Goal: Information Seeking & Learning: Check status

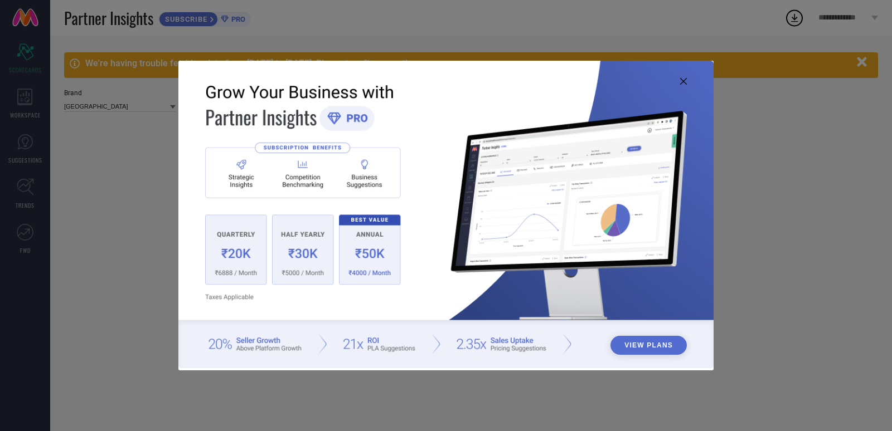
type input "All"
click at [682, 81] on icon at bounding box center [683, 81] width 7 height 7
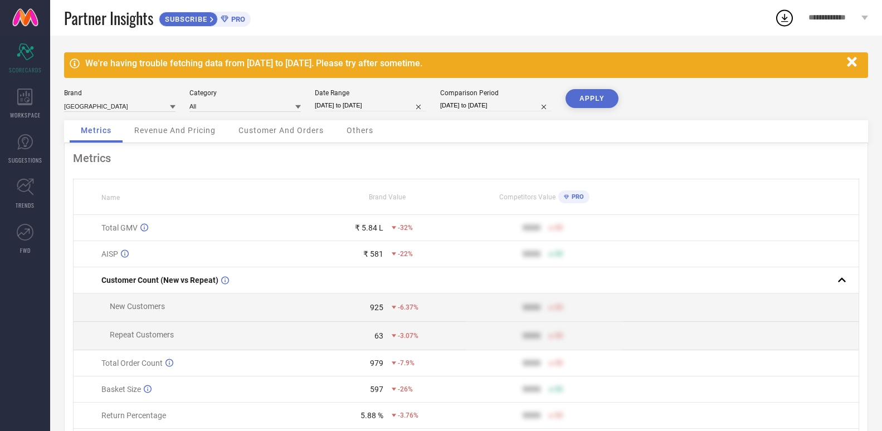
click at [353, 112] on div "[GEOGRAPHIC_DATA] Category All Date Range [DATE] to [DATE] Comparison Period [D…" at bounding box center [466, 104] width 804 height 31
select select "7"
select select "2025"
select select "8"
select select "2025"
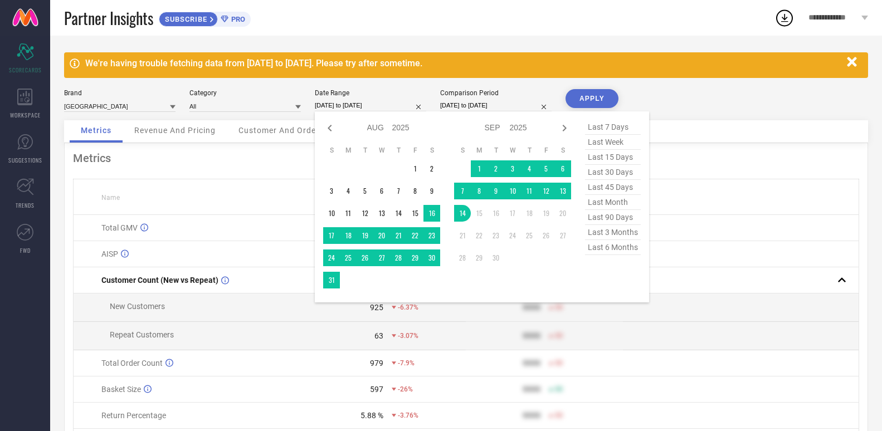
click at [353, 109] on input "[DATE] to [DATE]" at bounding box center [370, 106] width 111 height 12
click at [327, 128] on icon at bounding box center [329, 128] width 13 height 13
select select "6"
select select "2025"
select select "7"
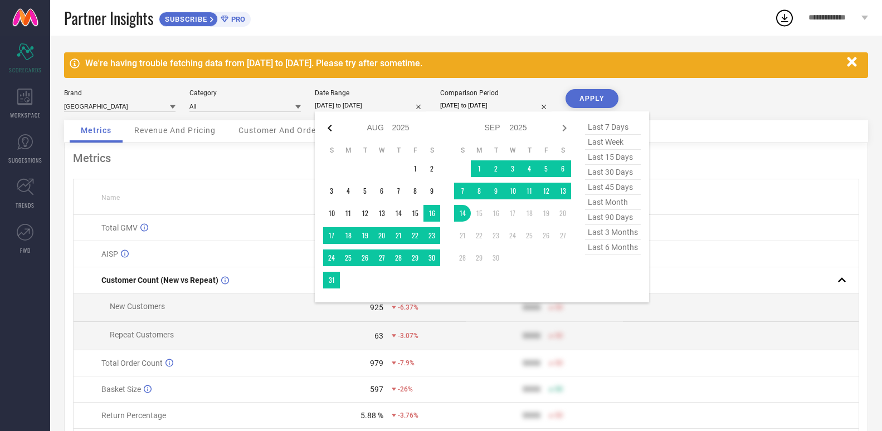
select select "2025"
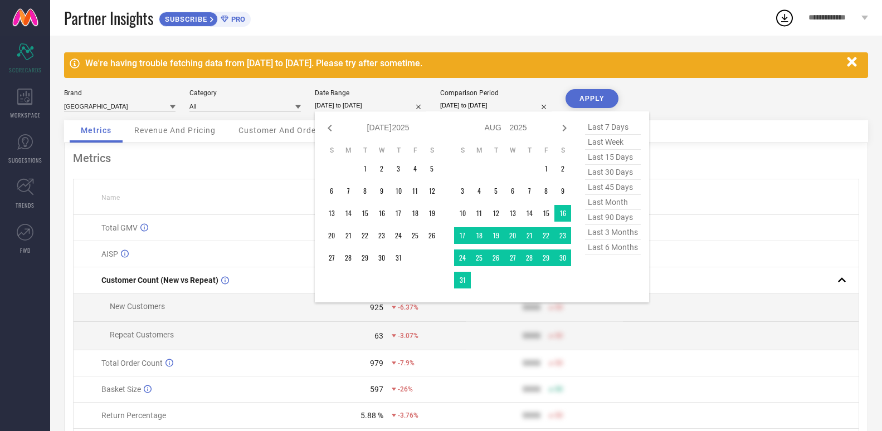
click at [327, 128] on icon at bounding box center [329, 128] width 13 height 13
select select "5"
select select "2025"
select select "6"
select select "2025"
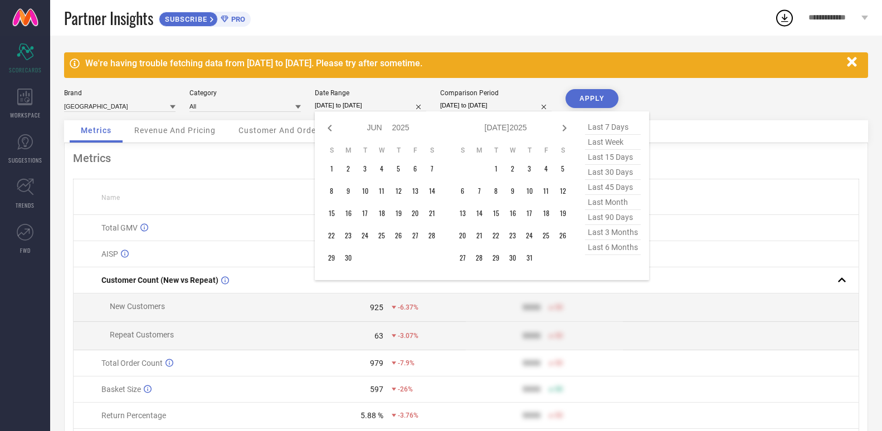
click at [327, 128] on icon at bounding box center [329, 128] width 13 height 13
select select "4"
select select "2025"
select select "5"
select select "2025"
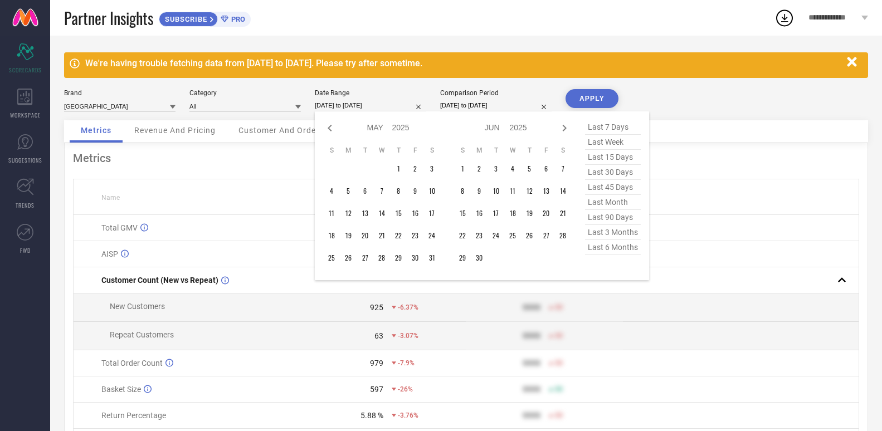
click at [327, 128] on icon at bounding box center [329, 128] width 13 height 13
select select "3"
select select "2025"
select select "4"
select select "2025"
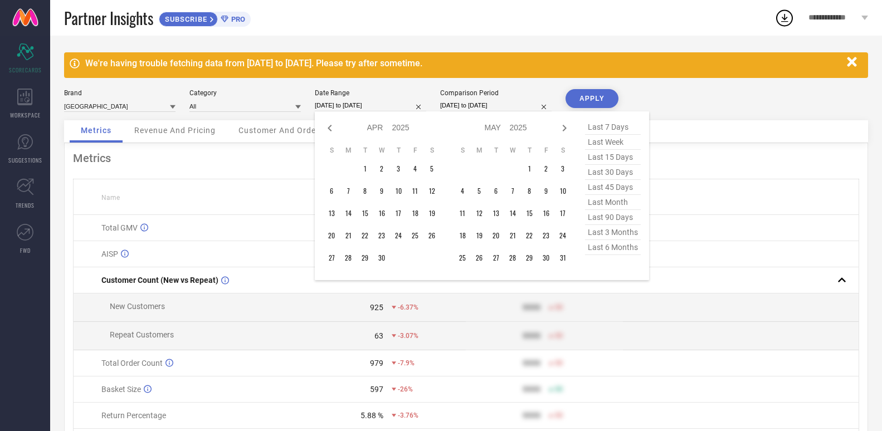
click at [327, 128] on icon at bounding box center [329, 128] width 13 height 13
select select "2"
select select "2025"
select select "3"
select select "2025"
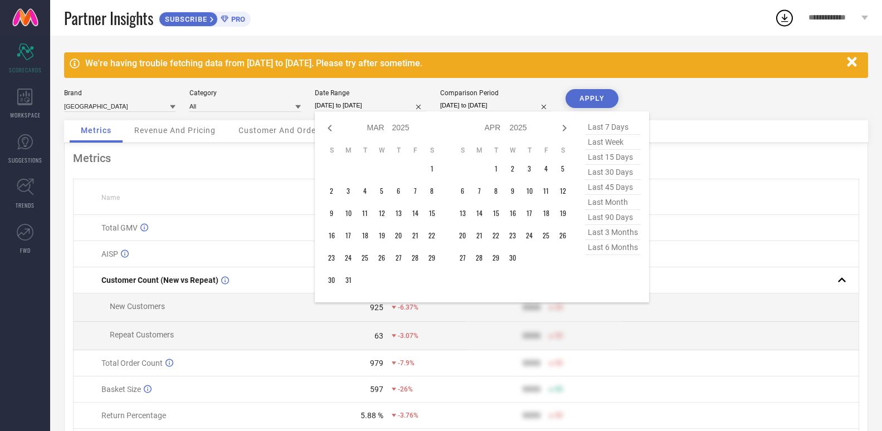
click at [327, 128] on icon at bounding box center [329, 128] width 13 height 13
select select "1"
select select "2025"
select select "2"
select select "2025"
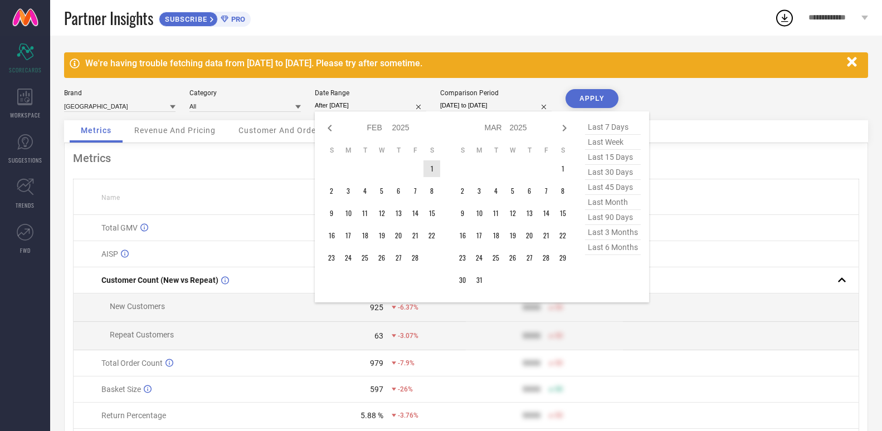
click at [433, 167] on td "1" at bounding box center [432, 169] width 17 height 17
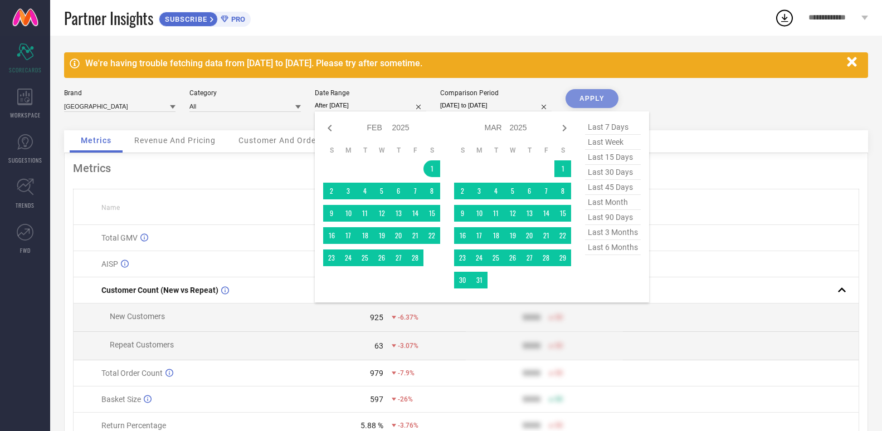
click at [602, 249] on span "last 6 months" at bounding box center [613, 247] width 56 height 15
type input "[DATE] to [DATE]"
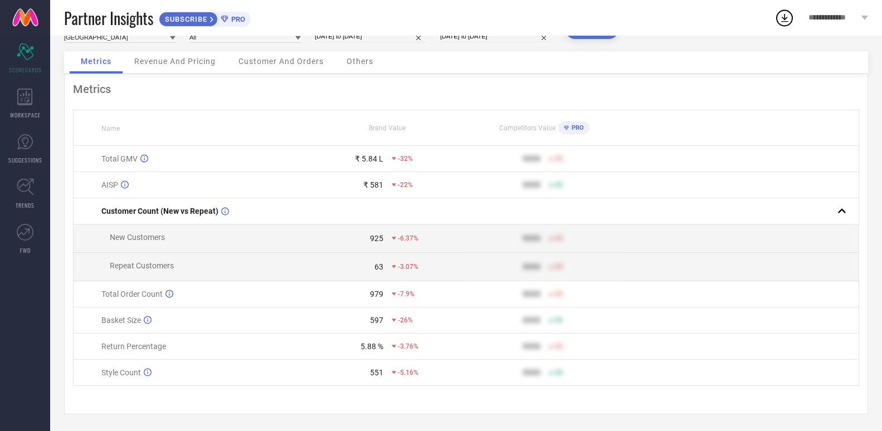
scroll to position [16, 0]
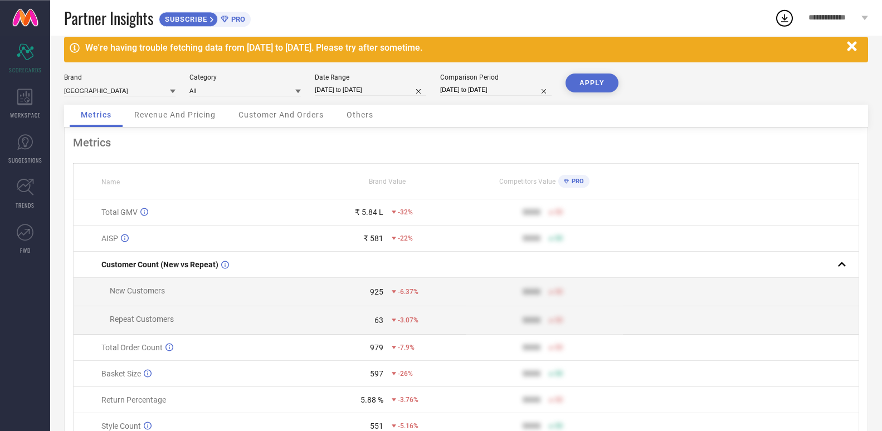
click at [191, 113] on span "Revenue And Pricing" at bounding box center [174, 114] width 81 height 9
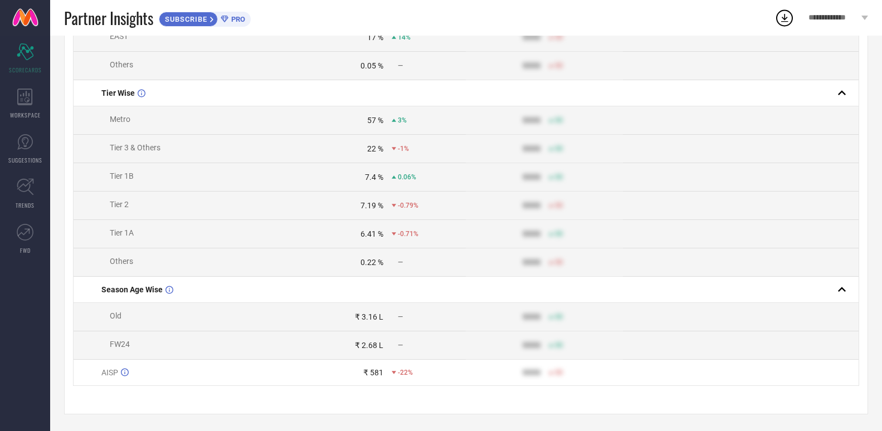
scroll to position [1, 0]
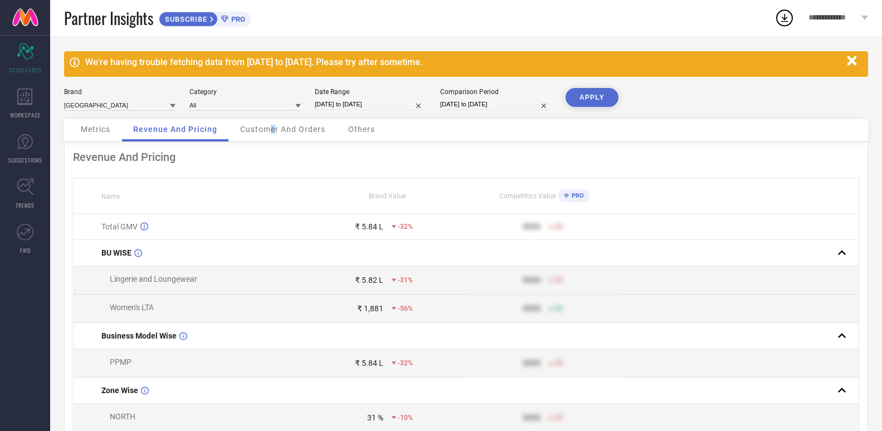
click at [272, 142] on div "Customer And Orders" at bounding box center [283, 130] width 108 height 22
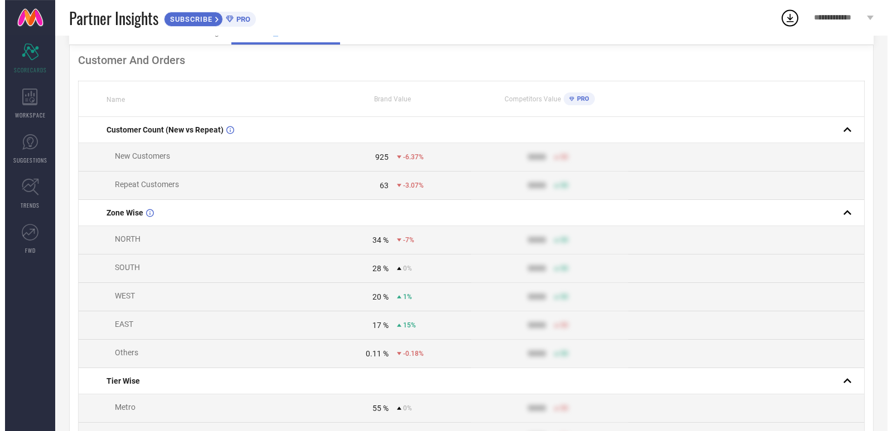
scroll to position [0, 0]
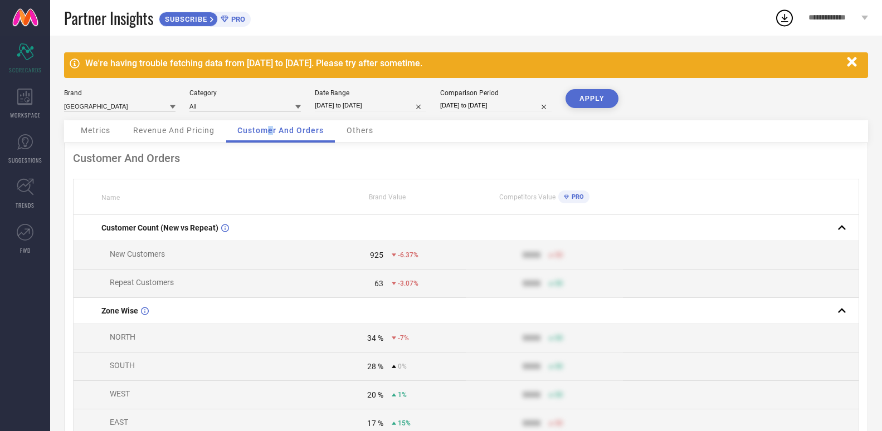
click at [355, 124] on div "Others" at bounding box center [360, 131] width 49 height 22
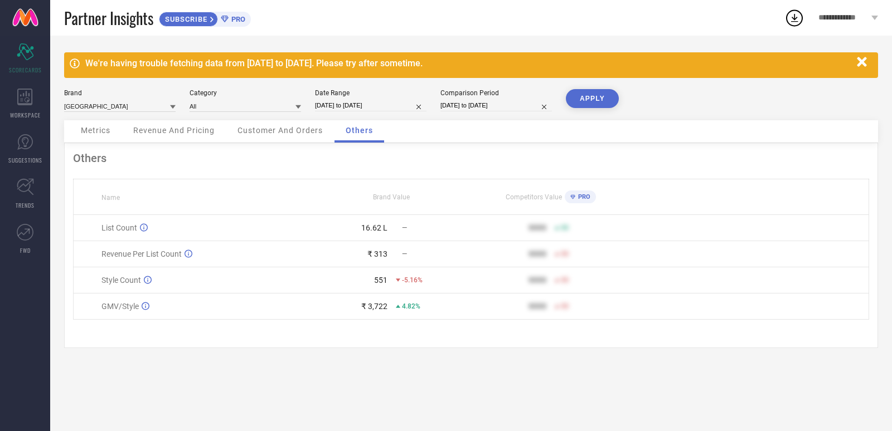
click at [235, 62] on div "We're having trouble fetching data from [DATE] to [DATE]. Please try after some…" at bounding box center [468, 63] width 766 height 11
